Goal: Entertainment & Leisure: Consume media (video, audio)

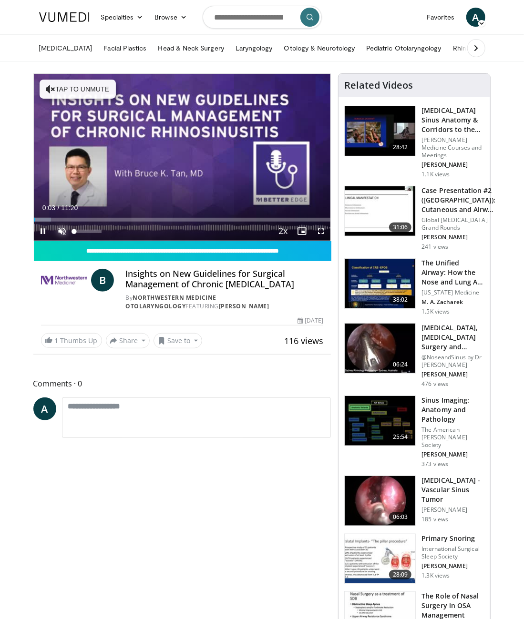
click at [60, 234] on span "Video Player" at bounding box center [62, 231] width 19 height 19
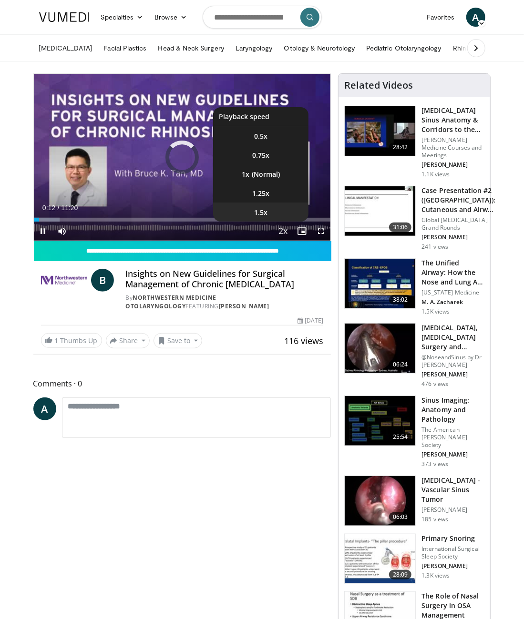
click at [261, 210] on span "1.5x" at bounding box center [260, 213] width 13 height 10
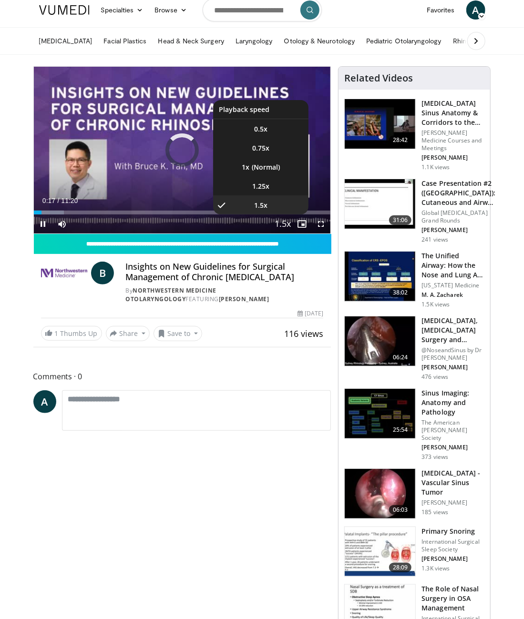
scroll to position [28, 0]
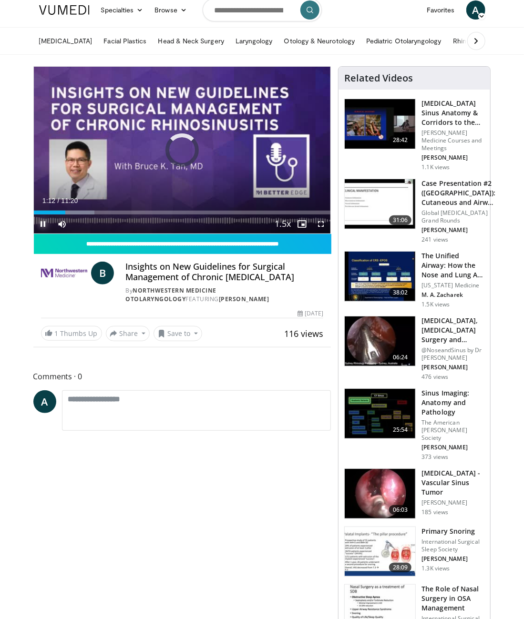
click at [43, 227] on span "Video Player" at bounding box center [43, 224] width 19 height 19
click at [38, 222] on span "Video Player" at bounding box center [43, 224] width 19 height 19
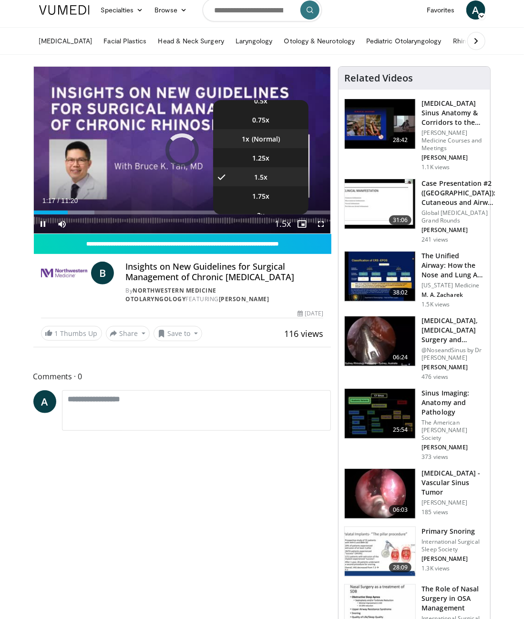
click at [268, 142] on li "1x" at bounding box center [260, 138] width 95 height 19
click at [273, 154] on li "1.25x" at bounding box center [260, 157] width 95 height 19
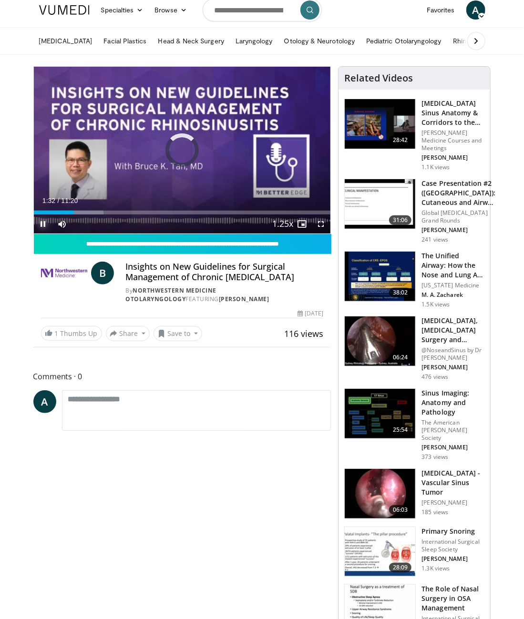
click at [42, 222] on span "Video Player" at bounding box center [43, 224] width 19 height 19
click at [44, 224] on span "Video Player" at bounding box center [43, 224] width 19 height 19
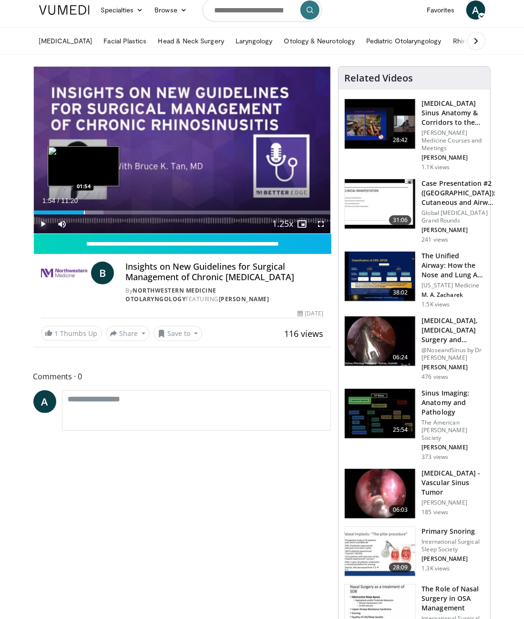
click at [84, 211] on div "Progress Bar" at bounding box center [84, 213] width 1 height 4
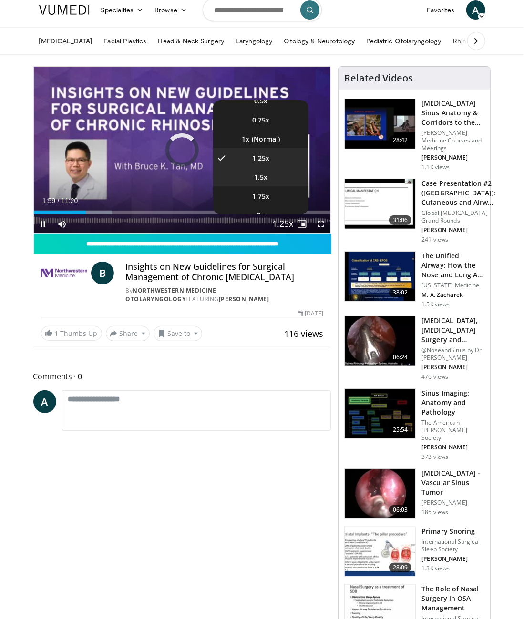
click at [276, 182] on li "1.5x" at bounding box center [260, 176] width 95 height 19
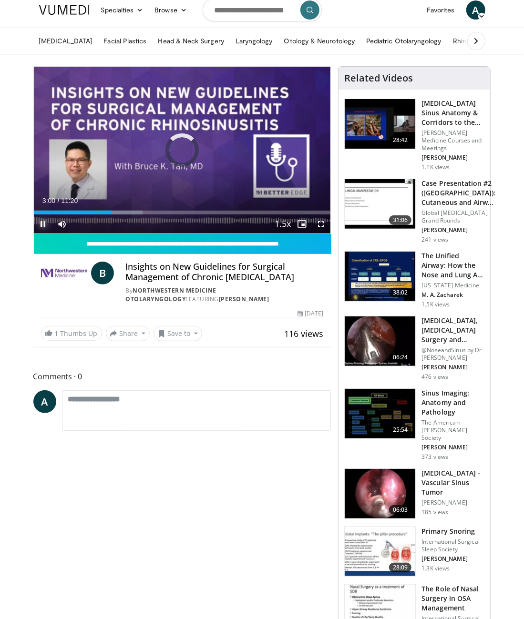
click at [40, 223] on span "Video Player" at bounding box center [43, 224] width 19 height 19
click at [153, 212] on div "Progress Bar" at bounding box center [153, 213] width 1 height 4
click at [115, 215] on div "Current Time 4:33 / Duration 11:20 Play Skip Backward Skip Forward Mute 100% Lo…" at bounding box center [182, 224] width 297 height 19
click at [117, 213] on div "Progress Bar" at bounding box center [117, 213] width 1 height 4
click at [41, 222] on span "Video Player" at bounding box center [43, 224] width 19 height 19
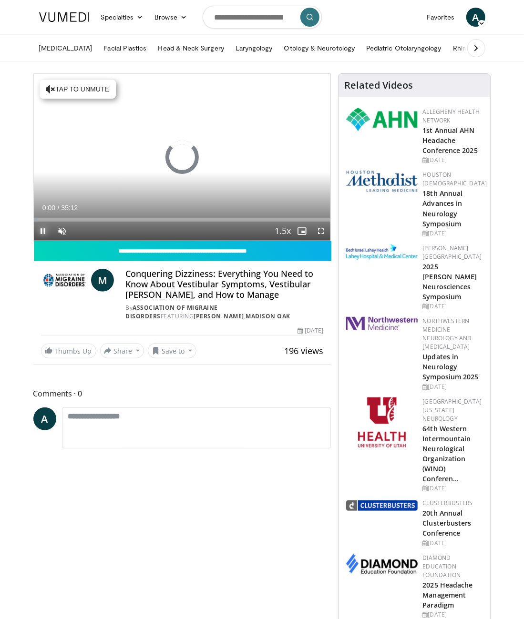
click at [41, 234] on span "Video Player" at bounding box center [43, 231] width 19 height 19
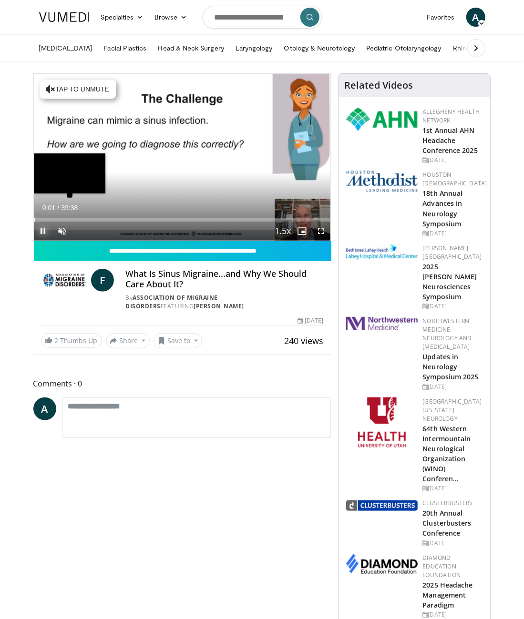
drag, startPoint x: 43, startPoint y: 229, endPoint x: 52, endPoint y: 218, distance: 13.6
click at [43, 229] on span "Video Player" at bounding box center [43, 231] width 19 height 19
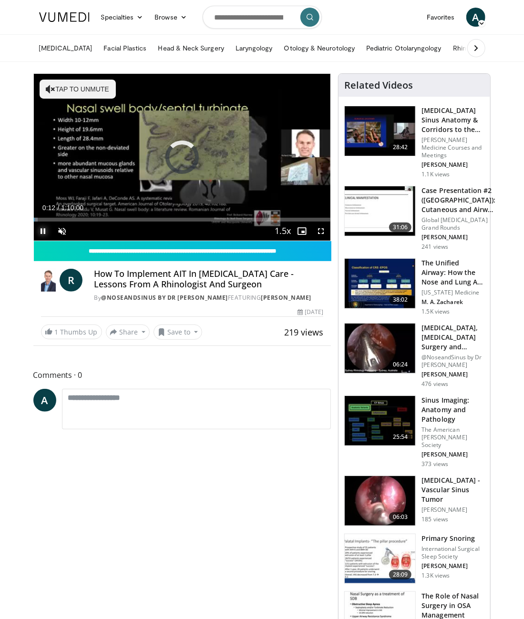
click at [38, 233] on span "Video Player" at bounding box center [43, 231] width 19 height 19
